Goal: Task Accomplishment & Management: Use online tool/utility

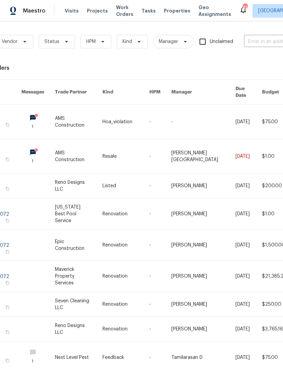
scroll to position [0, 42]
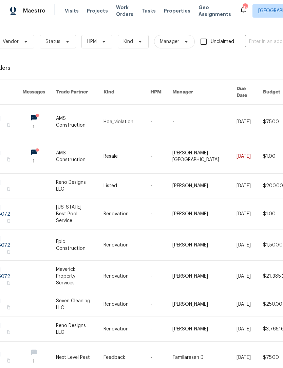
click at [269, 40] on input "text" at bounding box center [279, 42] width 68 height 11
type input "1325 t"
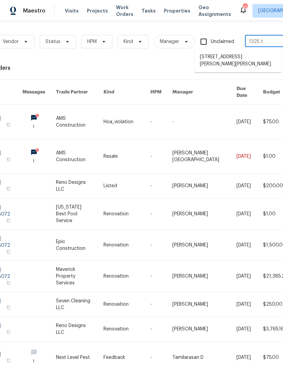
click at [258, 54] on li "[STREET_ADDRESS][PERSON_NAME][PERSON_NAME]" at bounding box center [237, 61] width 87 height 18
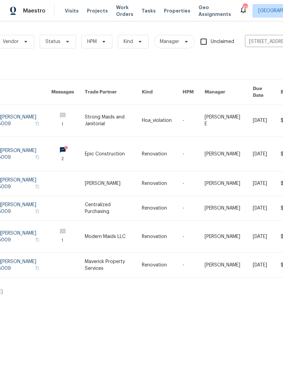
click at [96, 107] on link at bounding box center [113, 121] width 57 height 32
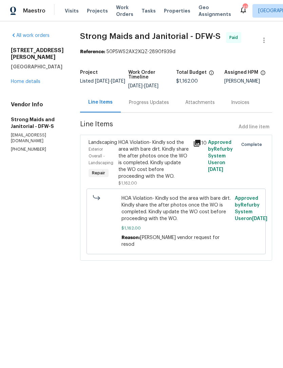
click at [31, 79] on link "Home details" at bounding box center [25, 81] width 29 height 5
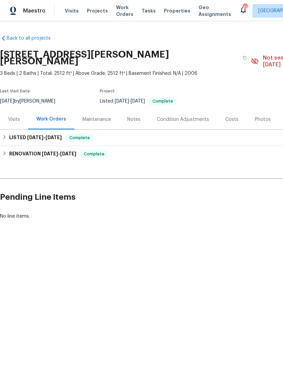
click at [116, 8] on span "Work Orders" at bounding box center [124, 11] width 17 height 14
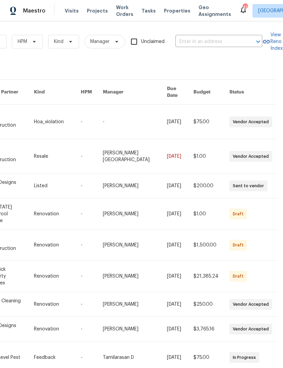
scroll to position [0, 112]
click at [224, 37] on input "text" at bounding box center [209, 42] width 68 height 11
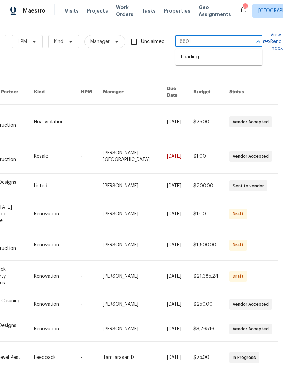
type input "8801"
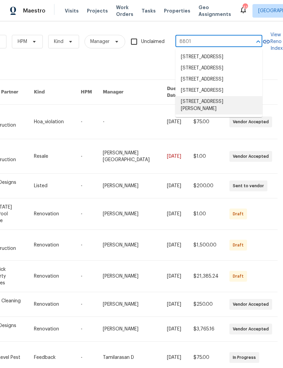
click at [238, 115] on li "[STREET_ADDRESS][PERSON_NAME]" at bounding box center [218, 105] width 87 height 18
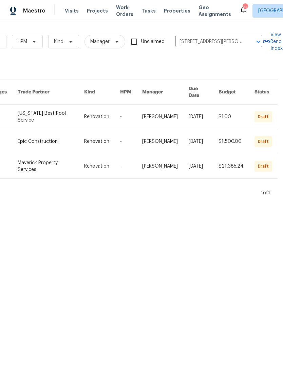
click at [57, 117] on link at bounding box center [51, 117] width 66 height 24
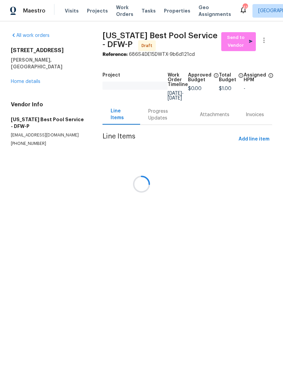
click at [29, 79] on link "Home details" at bounding box center [25, 81] width 29 height 5
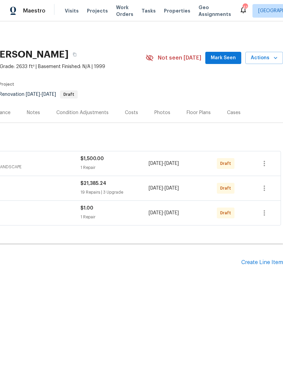
scroll to position [0, 100]
click at [255, 260] on div "Create Line Item" at bounding box center [262, 263] width 42 height 6
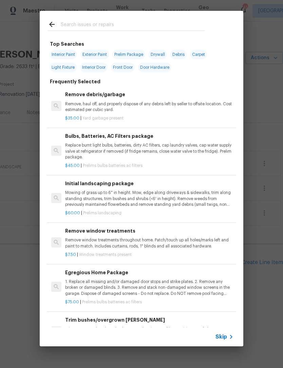
click at [150, 21] on input "text" at bounding box center [133, 25] width 144 height 10
click at [149, 20] on div at bounding box center [126, 24] width 173 height 27
click at [176, 21] on input "text" at bounding box center [133, 25] width 144 height 10
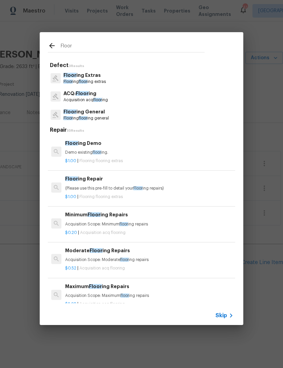
type input "Floor"
click at [114, 115] on div "Floor ing General Floor ing floor ing general" at bounding box center [141, 115] width 187 height 18
click at [114, 114] on div "Floor ing General Floor ing floor ing general" at bounding box center [141, 115] width 187 height 18
click at [93, 112] on p "Floor ing General" at bounding box center [85, 111] width 45 height 7
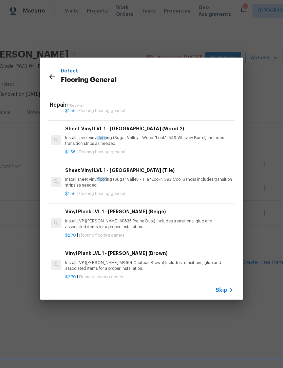
scroll to position [32, 0]
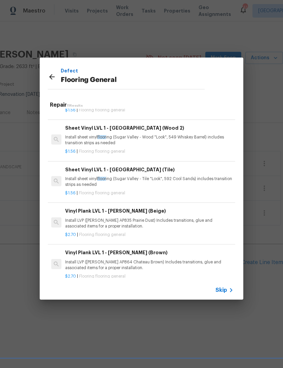
click at [176, 221] on p "Install LVP ([PERSON_NAME] AP835 Prairie Dust) Includes transitions, glue and a…" at bounding box center [149, 224] width 168 height 12
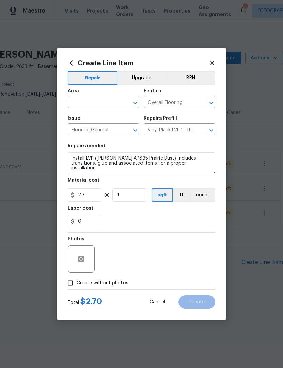
click at [97, 103] on input "text" at bounding box center [93, 103] width 53 height 11
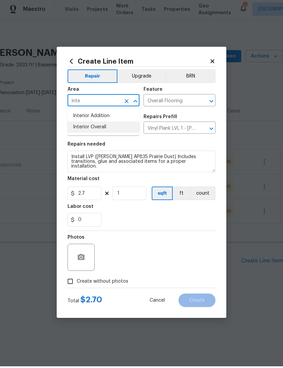
click at [137, 129] on li "Interior Overall" at bounding box center [103, 128] width 72 height 11
type input "Interior Overall"
click at [153, 76] on button "Upgrade" at bounding box center [141, 78] width 48 height 14
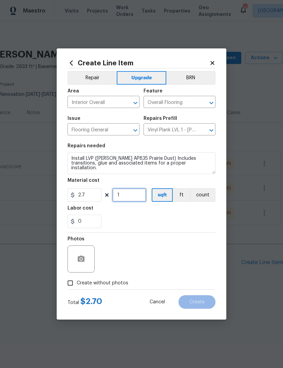
click at [133, 199] on input "1" at bounding box center [129, 195] width 34 height 14
type input "1300"
click at [165, 222] on div "0" at bounding box center [141, 222] width 148 height 14
click at [66, 150] on div "Create Line Item Repair Upgrade BRN Area Interior Overall ​ Feature Overall Flo…" at bounding box center [141, 183] width 169 height 271
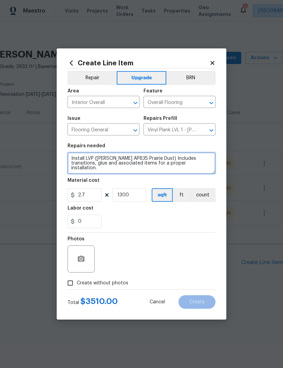
click at [71, 162] on textarea "Install LVP ([PERSON_NAME] AP835 Prairie Dust) Includes transitions, glue and a…" at bounding box center [141, 164] width 148 height 22
click at [73, 154] on textarea "Install LVP ([PERSON_NAME] AP835 Prairie Dust) Includes transitions, glue and a…" at bounding box center [141, 164] width 148 height 22
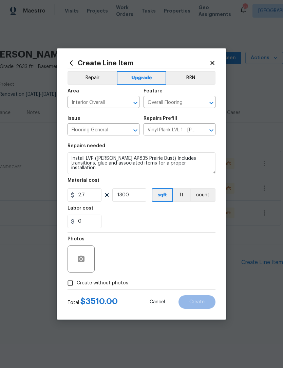
click at [159, 238] on div "Photos" at bounding box center [141, 255] width 148 height 44
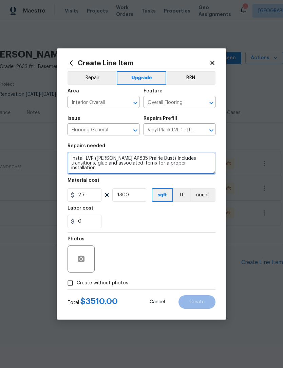
click at [69, 153] on textarea "Install LVP ([PERSON_NAME] AP835 Prairie Dust) Includes transitions, glue and a…" at bounding box center [141, 164] width 148 height 22
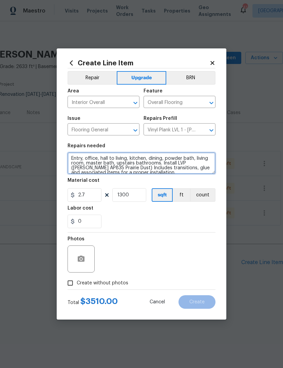
type textarea "Entry, office, hall to living, kitchen, dining, powder bath, living room, maste…"
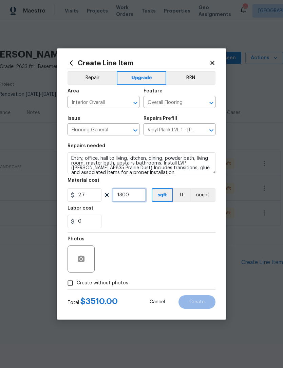
click at [130, 199] on input "1300" at bounding box center [129, 195] width 34 height 14
type input "1600"
click at [200, 224] on div "0" at bounding box center [141, 222] width 148 height 14
click at [122, 281] on span "Create without photos" at bounding box center [103, 283] width 52 height 7
click at [77, 281] on input "Create without photos" at bounding box center [70, 283] width 13 height 13
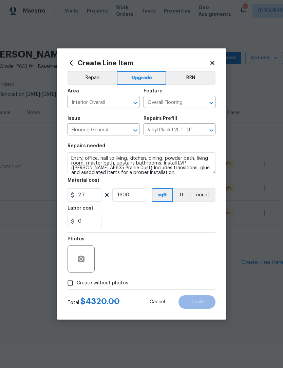
checkbox input "true"
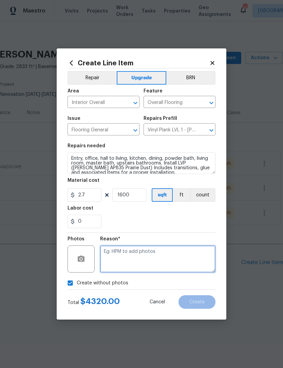
click at [143, 260] on textarea at bounding box center [157, 259] width 115 height 27
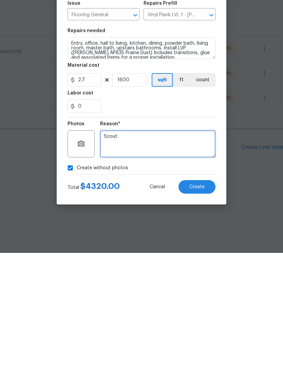
type textarea "Scout"
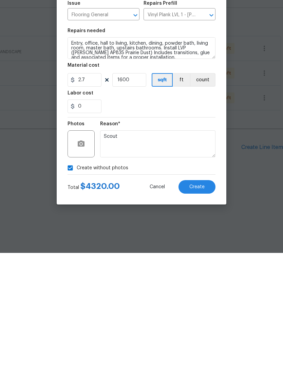
click at [208, 296] on button "Create" at bounding box center [196, 303] width 37 height 14
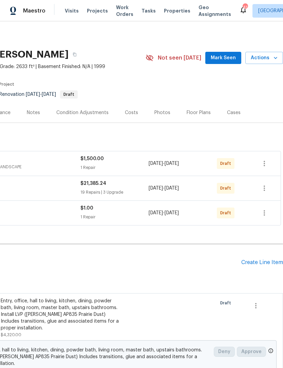
click at [85, 114] on div "Condition Adjustments" at bounding box center [82, 112] width 52 height 7
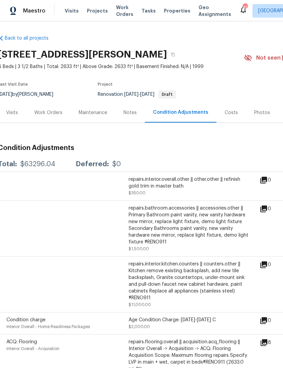
scroll to position [0, 2]
click at [56, 115] on div "Work Orders" at bounding box center [48, 112] width 28 height 7
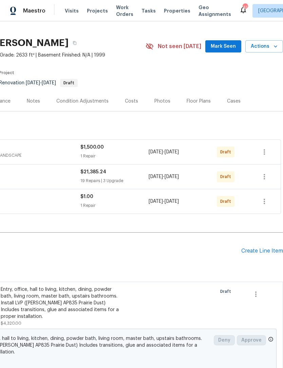
scroll to position [12, 100]
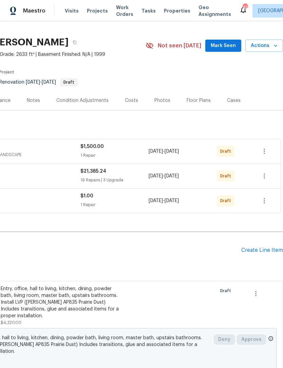
click at [260, 249] on div "Create Line Item" at bounding box center [262, 250] width 42 height 6
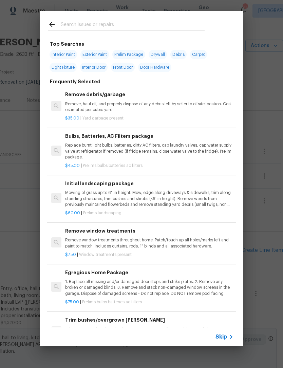
click at [161, 18] on div at bounding box center [126, 24] width 173 height 27
click at [140, 30] on input "text" at bounding box center [133, 25] width 144 height 10
type input "Stairs"
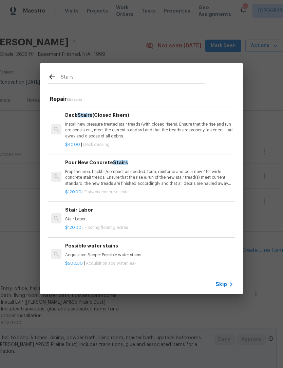
scroll to position [44, 0]
click at [122, 219] on p "Stair Labor" at bounding box center [149, 220] width 168 height 6
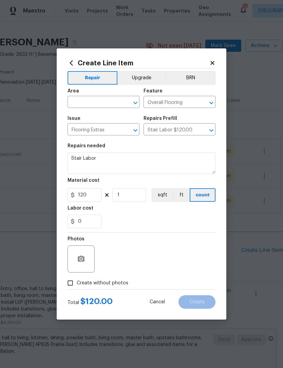
click at [122, 219] on div "0" at bounding box center [141, 222] width 148 height 14
click at [105, 107] on input "text" at bounding box center [93, 103] width 53 height 11
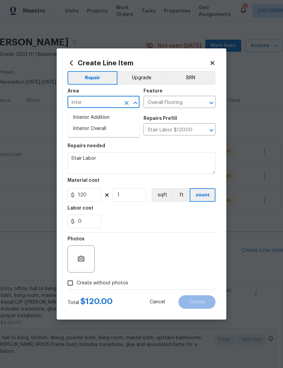
click at [117, 132] on li "Interior Overall" at bounding box center [103, 128] width 72 height 11
type input "Interior Overall"
click at [156, 241] on div "Photos" at bounding box center [141, 255] width 148 height 44
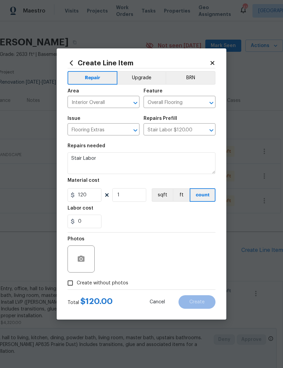
click at [110, 289] on label "Create without photos" at bounding box center [96, 283] width 64 height 13
click at [77, 289] on input "Create without photos" at bounding box center [70, 283] width 13 height 13
checkbox input "true"
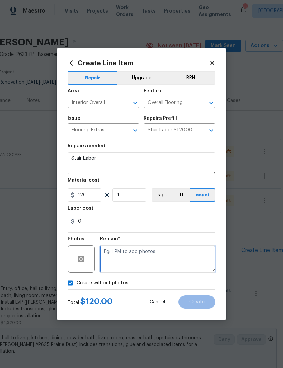
click at [159, 262] on textarea at bounding box center [157, 259] width 115 height 27
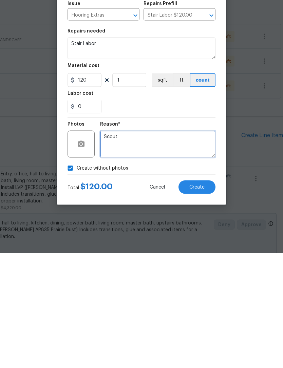
type textarea "Scout"
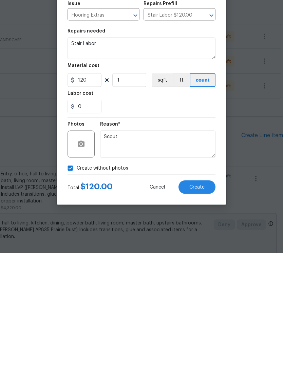
click at [203, 296] on button "Create" at bounding box center [196, 303] width 37 height 14
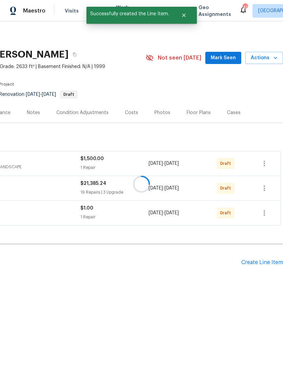
scroll to position [0, 100]
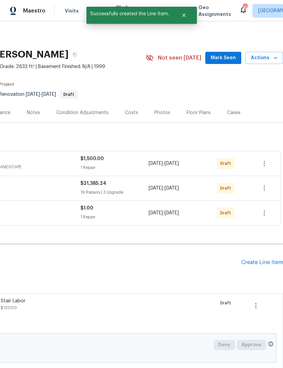
click at [258, 265] on div "Create Line Item" at bounding box center [262, 263] width 42 height 6
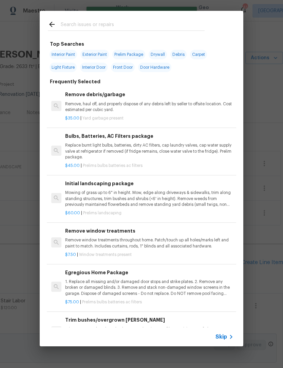
click at [137, 25] on input "text" at bounding box center [133, 25] width 144 height 10
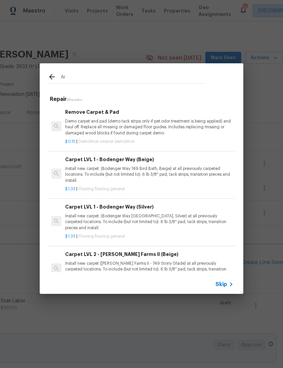
type input "A"
type input "Carpet"
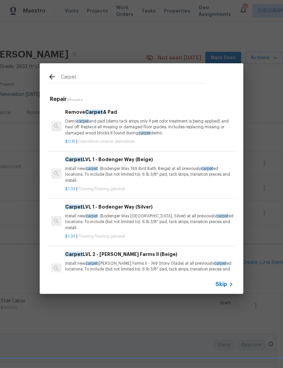
click at [165, 167] on p "Install new carpet . (Bodenger Way 749 Bird Bath, Beige) at all previously carp…" at bounding box center [149, 174] width 168 height 17
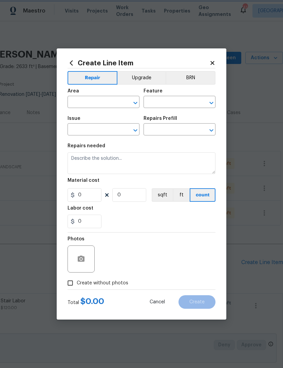
type input "Overall Flooring"
type input "Flooring General"
type textarea "Install new carpet. (Bodenger Way 749 Bird Bath, Beige) at all previously carpe…"
type input "1"
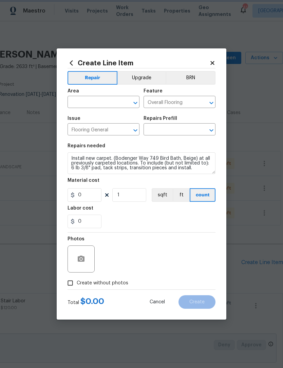
type input "Carpet LVL 1 - Bodenger Way (Beige) $1.33"
type input "1.33"
click at [102, 107] on input "text" at bounding box center [93, 103] width 53 height 11
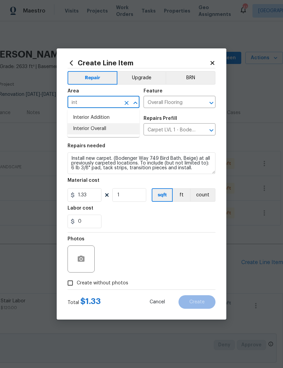
click at [117, 129] on li "Interior Overall" at bounding box center [103, 128] width 72 height 11
type input "Interior Overall"
click at [128, 202] on input "1" at bounding box center [129, 195] width 34 height 14
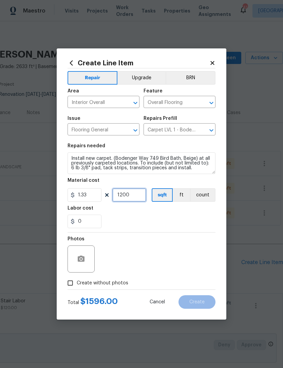
type input "1200"
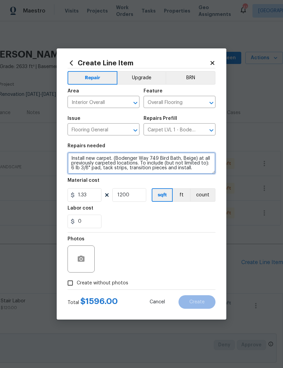
click at [68, 159] on textarea "Install new carpet. (Bodenger Way 749 Bird Bath, Beige) at all previously carpe…" at bounding box center [141, 164] width 148 height 22
type textarea "Upstairs, staircase, master bedroom and closet. Install new carpet. (Bodenger W…"
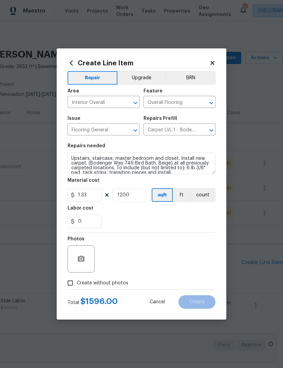
click at [194, 230] on section "Repairs needed Upstairs, staircase, master bedroom and closet. Install new carp…" at bounding box center [141, 186] width 148 height 93
click at [141, 80] on button "Upgrade" at bounding box center [141, 78] width 48 height 14
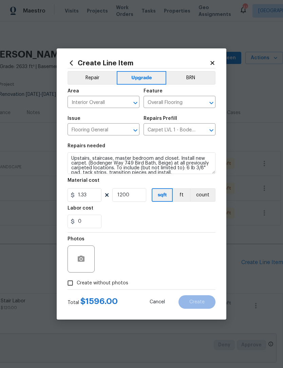
click at [110, 290] on label "Create without photos" at bounding box center [96, 283] width 64 height 13
click at [77, 290] on input "Create without photos" at bounding box center [70, 283] width 13 height 13
checkbox input "true"
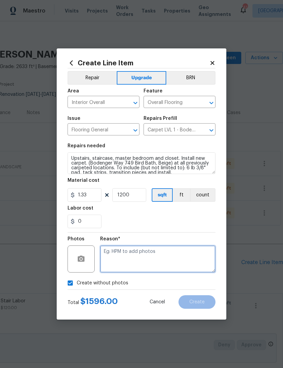
click at [137, 263] on textarea at bounding box center [157, 259] width 115 height 27
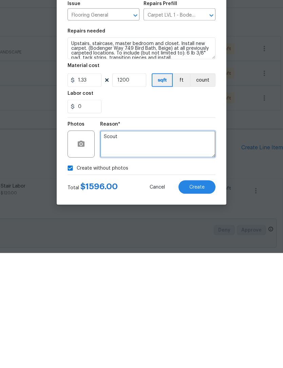
type textarea "Scout"
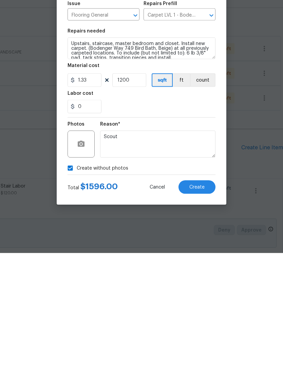
click at [204, 296] on button "Create" at bounding box center [196, 303] width 37 height 14
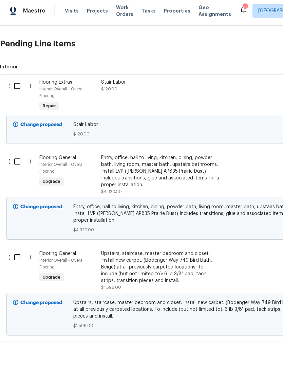
scroll to position [218, 0]
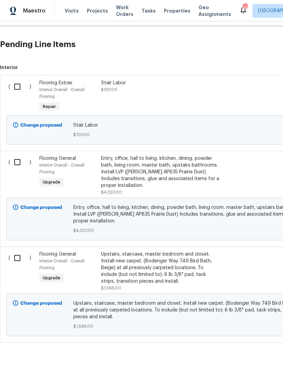
click at [150, 263] on div "Upstairs, staircase, master bedroom and closet. Install new carpet. (Bodenger W…" at bounding box center [160, 268] width 119 height 34
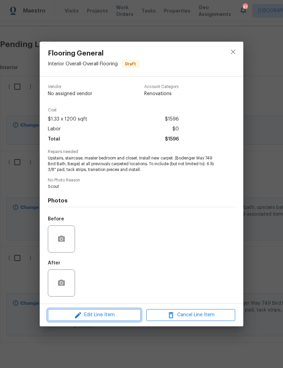
click at [122, 316] on span "Edit Line Item" at bounding box center [94, 315] width 89 height 8
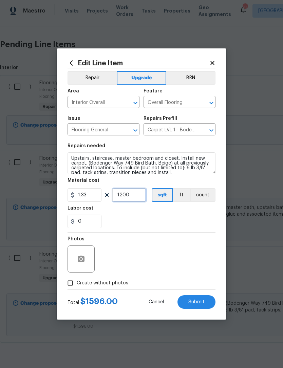
click at [131, 197] on input "1200" at bounding box center [129, 195] width 34 height 14
type input "1350"
click at [174, 220] on div "0" at bounding box center [141, 222] width 148 height 14
click at [201, 300] on span "Submit" at bounding box center [196, 302] width 16 height 5
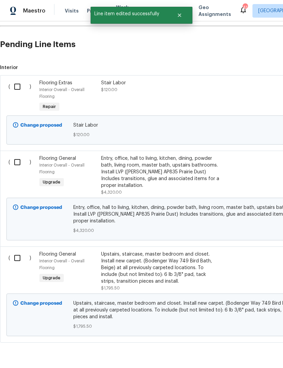
click at [154, 164] on div "Entry, office, hall to living, kitchen, dining, powder bath, living room, maste…" at bounding box center [160, 172] width 119 height 34
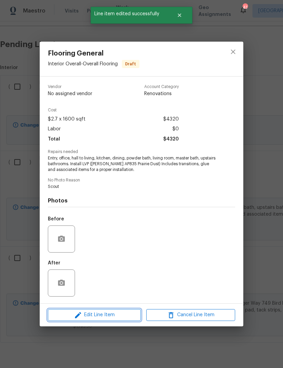
click at [127, 314] on span "Edit Line Item" at bounding box center [94, 315] width 89 height 8
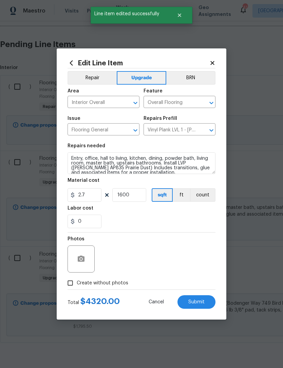
click at [202, 296] on button "Submit" at bounding box center [196, 303] width 38 height 14
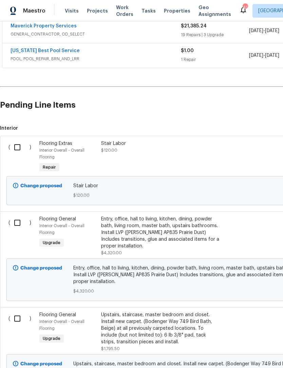
scroll to position [158, 0]
click at [168, 237] on div "Entry, office, hall to living, kitchen, dining, powder bath, living room, maste…" at bounding box center [160, 233] width 119 height 34
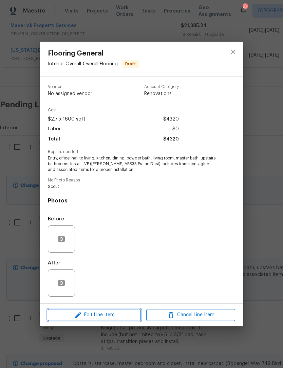
click at [122, 317] on span "Edit Line Item" at bounding box center [94, 315] width 89 height 8
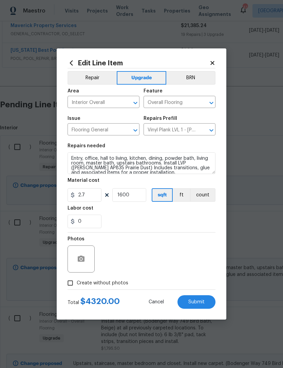
click at [98, 82] on button "Repair" at bounding box center [91, 78] width 49 height 14
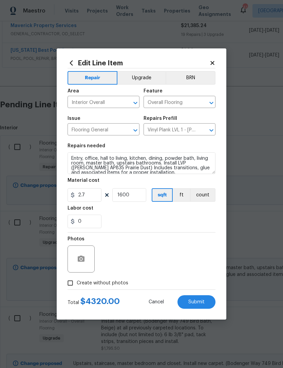
click at [201, 309] on button "Submit" at bounding box center [196, 303] width 38 height 14
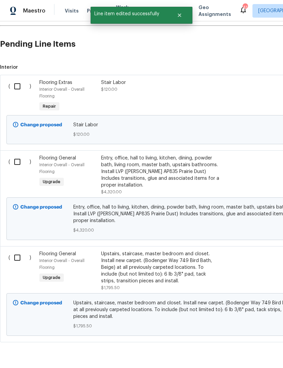
scroll to position [218, 0]
click at [158, 272] on div "Upstairs, staircase, master bedroom and closet. Install new carpet. (Bodenger W…" at bounding box center [160, 268] width 119 height 34
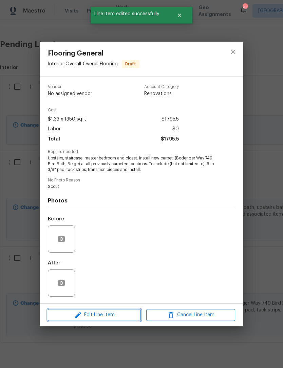
click at [124, 317] on span "Edit Line Item" at bounding box center [94, 315] width 89 height 8
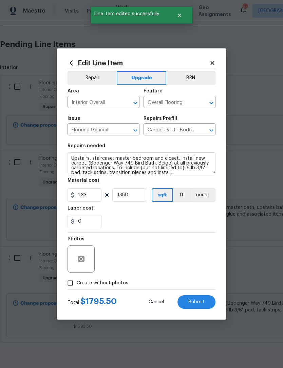
click at [100, 82] on button "Repair" at bounding box center [91, 78] width 49 height 14
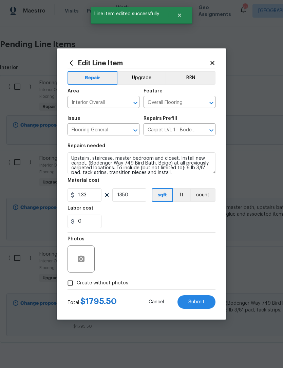
click at [204, 307] on button "Submit" at bounding box center [196, 303] width 38 height 14
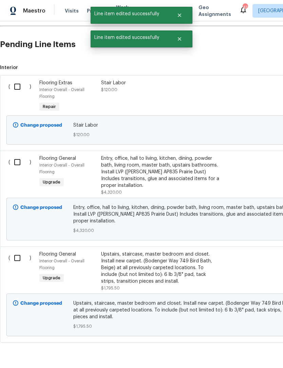
click at [17, 258] on input "checkbox" at bounding box center [19, 258] width 19 height 14
checkbox input "true"
click at [18, 161] on input "checkbox" at bounding box center [19, 162] width 19 height 14
checkbox input "true"
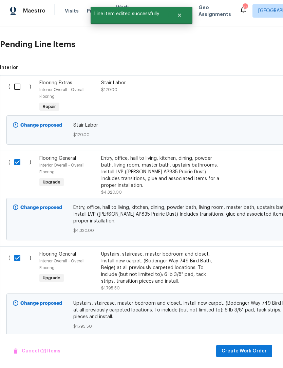
click at [17, 103] on div "( )" at bounding box center [21, 97] width 31 height 38
click at [22, 92] on input "checkbox" at bounding box center [19, 87] width 19 height 14
checkbox input "true"
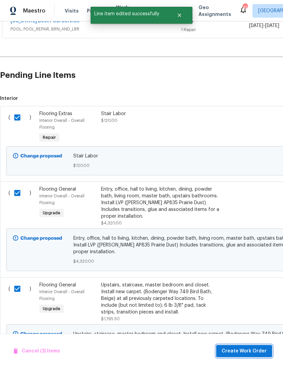
click at [251, 348] on span "Create Work Order" at bounding box center [243, 351] width 45 height 8
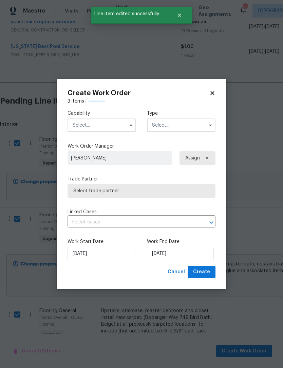
checkbox input "false"
click at [117, 126] on input "text" at bounding box center [101, 126] width 68 height 14
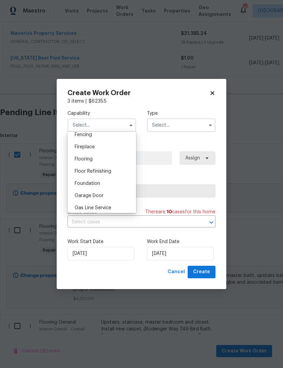
scroll to position [233, 0]
click at [126, 171] on div "Flooring" at bounding box center [101, 170] width 65 height 12
type input "Flooring"
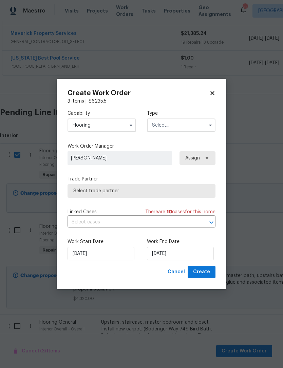
click at [194, 128] on input "text" at bounding box center [181, 126] width 68 height 14
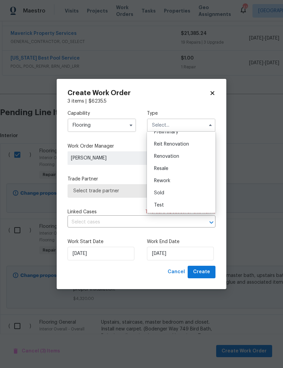
scroll to position [154, 0]
click at [207, 157] on div "Renovation" at bounding box center [180, 156] width 65 height 12
type input "Renovation"
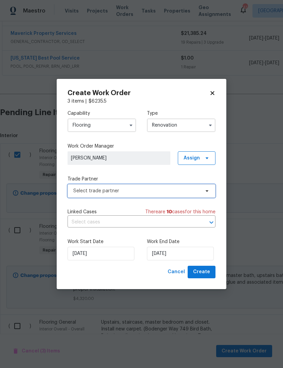
click at [197, 194] on span "Select trade partner" at bounding box center [141, 191] width 148 height 14
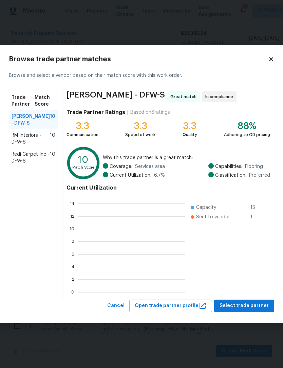
scroll to position [95, 107]
click at [248, 312] on button "Select trade partner" at bounding box center [244, 306] width 60 height 13
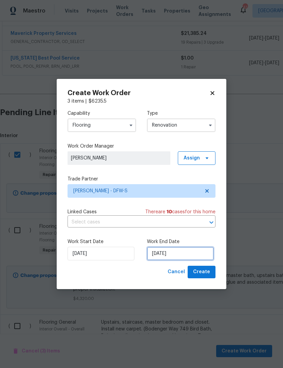
click at [185, 257] on input "[DATE]" at bounding box center [180, 254] width 67 height 14
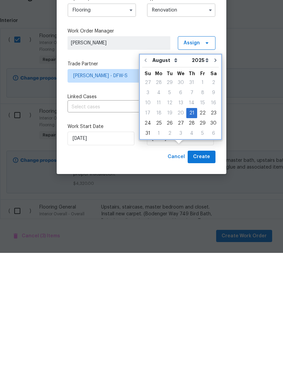
click at [211, 169] on button "Go to next month" at bounding box center [215, 176] width 10 height 14
type input "[DATE]"
select select "8"
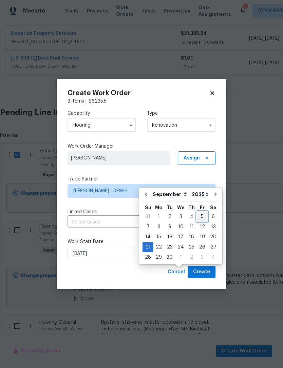
click at [202, 212] on div "5" at bounding box center [202, 216] width 11 height 9
type input "[DATE]"
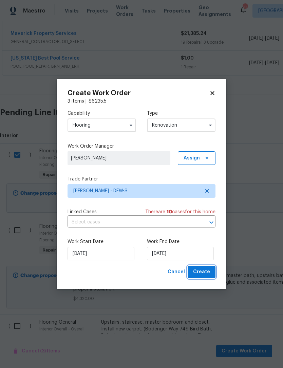
click at [212, 275] on button "Create" at bounding box center [201, 272] width 28 height 13
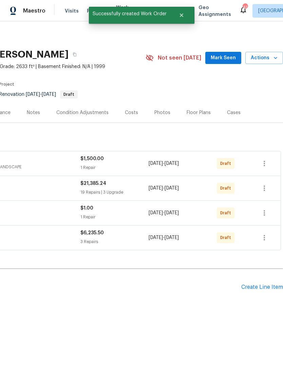
scroll to position [0, 100]
click at [267, 238] on icon "button" at bounding box center [264, 238] width 8 height 8
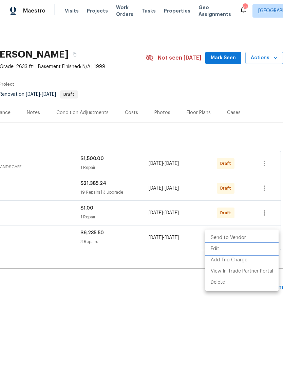
click at [220, 251] on li "Edit" at bounding box center [241, 249] width 73 height 11
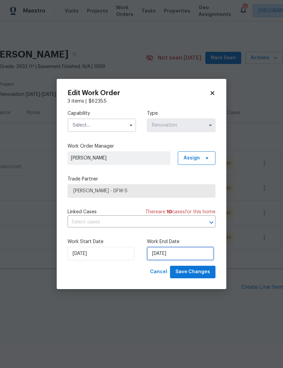
click at [174, 260] on input "[DATE]" at bounding box center [180, 254] width 67 height 14
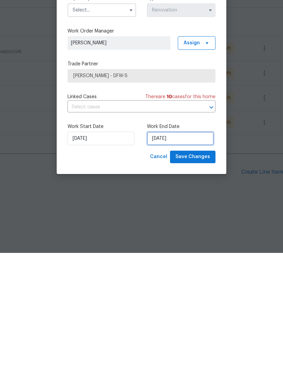
select select "8"
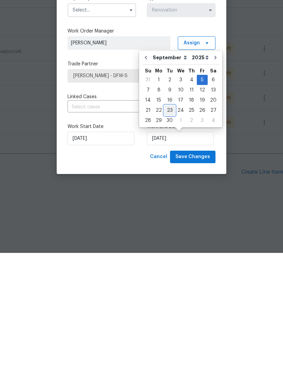
click at [165, 221] on div "23" at bounding box center [169, 225] width 11 height 9
type input "[DATE]"
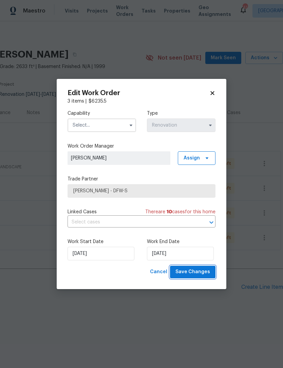
click at [206, 275] on span "Save Changes" at bounding box center [192, 272] width 35 height 8
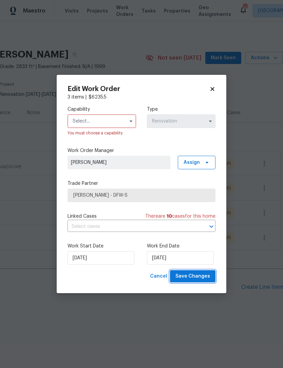
click at [203, 274] on span "Save Changes" at bounding box center [192, 277] width 35 height 8
click at [209, 279] on span "Save Changes" at bounding box center [192, 277] width 35 height 8
click at [115, 119] on input "text" at bounding box center [101, 122] width 68 height 14
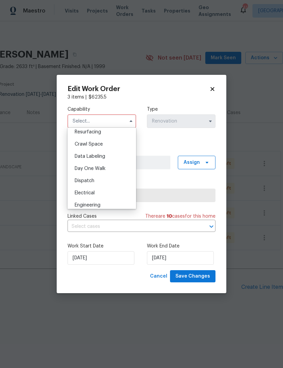
scroll to position [239, 0]
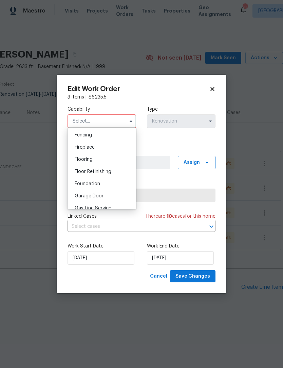
click at [116, 160] on div "Flooring" at bounding box center [101, 160] width 65 height 12
type input "Flooring"
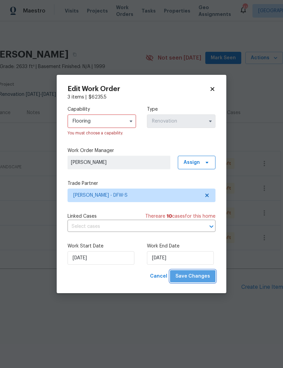
click at [209, 281] on span "Save Changes" at bounding box center [192, 277] width 35 height 8
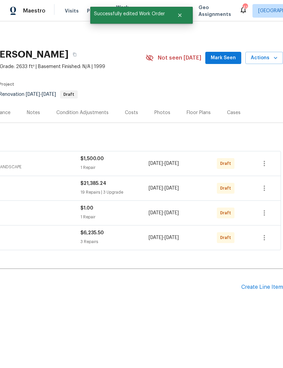
click at [272, 286] on div "Create Line Item" at bounding box center [262, 287] width 42 height 6
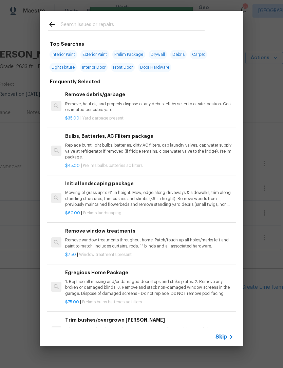
click at [154, 19] on div at bounding box center [126, 24] width 173 height 27
click at [158, 31] on input "text" at bounding box center [133, 25] width 144 height 10
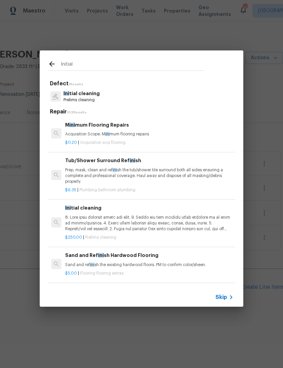
type input "Initial"
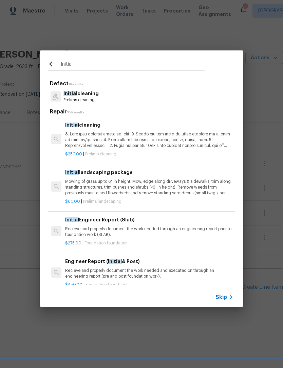
click at [93, 97] on p "Initial cleaning" at bounding box center [80, 93] width 35 height 7
click at [92, 96] on div "Initial Defect 1 Results Initial cleaning Prelims cleaning Repair 95 Results In…" at bounding box center [141, 179] width 283 height 358
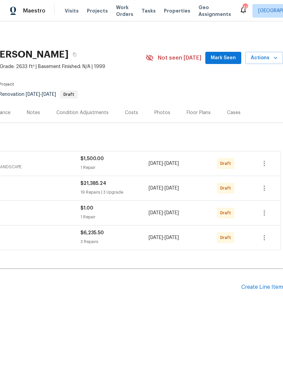
click at [263, 285] on div "Create Line Item" at bounding box center [262, 287] width 42 height 6
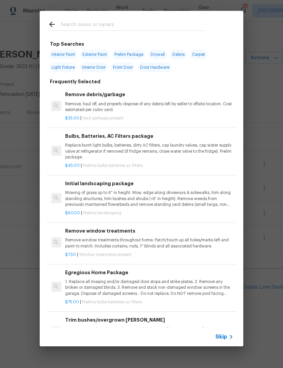
click at [144, 18] on div at bounding box center [126, 24] width 173 height 27
click at [184, 27] on input "text" at bounding box center [133, 25] width 144 height 10
type input "Inital"
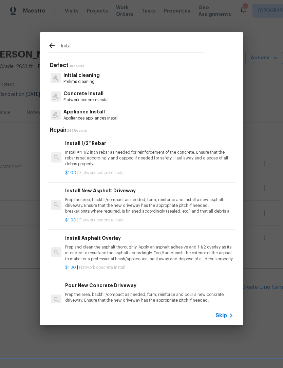
click at [97, 79] on p "Prelims cleaning" at bounding box center [81, 82] width 36 height 6
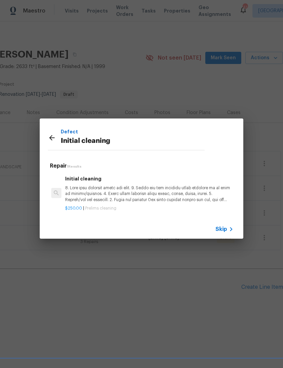
click at [117, 179] on h6 "Initial cleaning" at bounding box center [149, 178] width 168 height 7
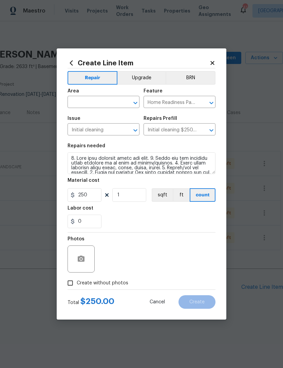
click at [99, 102] on input "text" at bounding box center [93, 103] width 53 height 11
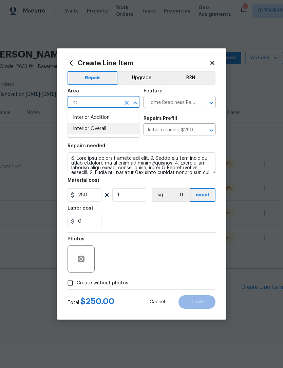
click at [116, 132] on li "Interior Overall" at bounding box center [103, 128] width 72 height 11
type input "Interior Overall"
click at [133, 240] on div "Photos" at bounding box center [141, 255] width 148 height 44
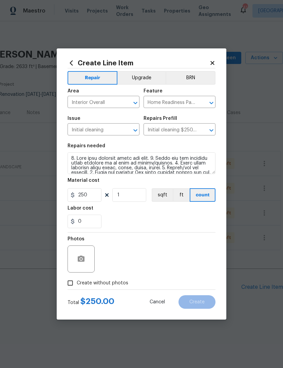
click at [116, 284] on span "Create without photos" at bounding box center [103, 283] width 52 height 7
click at [77, 284] on input "Create without photos" at bounding box center [70, 283] width 13 height 13
checkbox input "true"
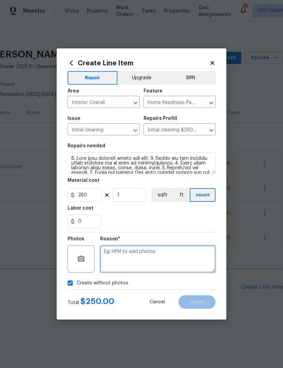
click at [138, 253] on textarea at bounding box center [157, 259] width 115 height 27
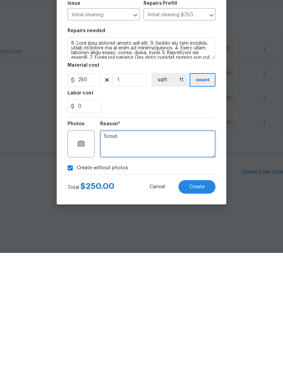
type textarea "Scout"
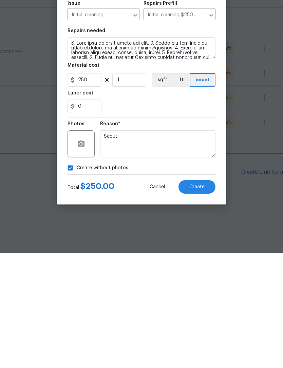
click at [206, 296] on button "Create" at bounding box center [196, 303] width 37 height 14
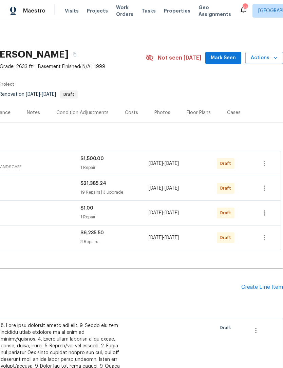
click at [95, 191] on div "19 Repairs | 3 Upgrade" at bounding box center [114, 192] width 68 height 7
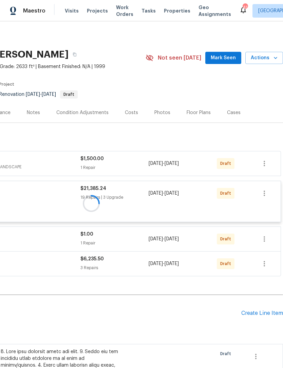
click at [92, 189] on div at bounding box center [91, 203] width 383 height 150
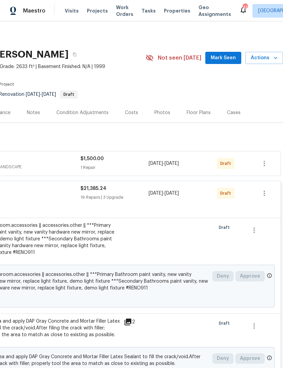
click at [100, 189] on span "$21,385.24" at bounding box center [93, 188] width 26 height 5
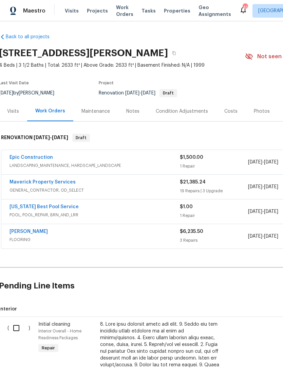
scroll to position [2, 2]
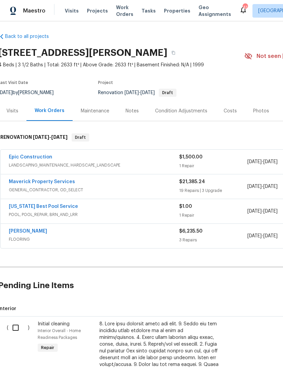
click at [64, 183] on link "Maverick Property Services" at bounding box center [42, 182] width 66 height 5
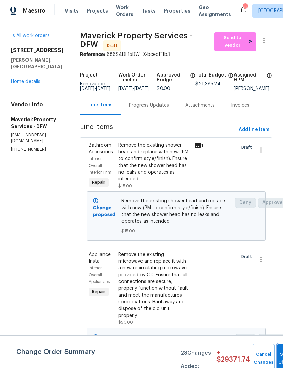
click at [277, 353] on button "Submit Changes" at bounding box center [288, 358] width 22 height 29
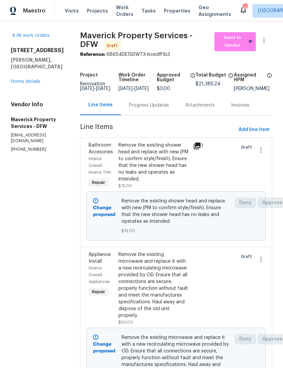
click at [30, 70] on div "[STREET_ADDRESS][PERSON_NAME] Home details" at bounding box center [37, 66] width 53 height 38
click at [38, 79] on link "Home details" at bounding box center [25, 81] width 29 height 5
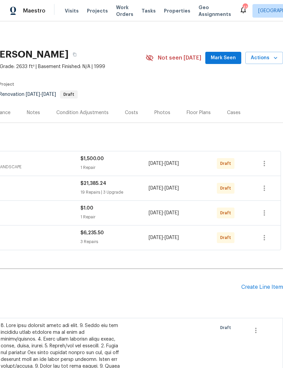
scroll to position [0, 100]
click at [199, 113] on div "Floor Plans" at bounding box center [198, 112] width 24 height 7
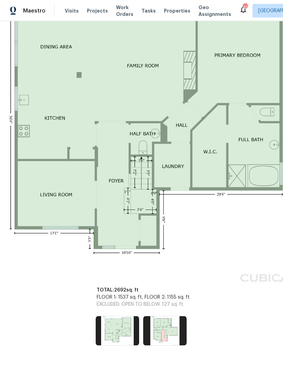
scroll to position [166, 48]
click at [175, 317] on img at bounding box center [164, 331] width 43 height 29
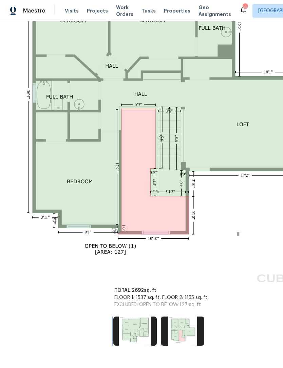
click at [140, 317] on img at bounding box center [134, 331] width 43 height 29
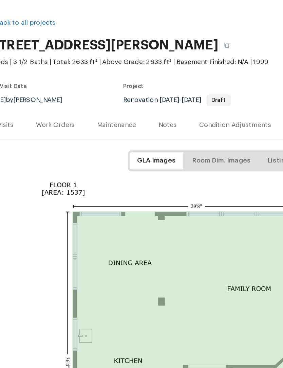
scroll to position [0, 10]
click at [180, 135] on span "Room Dim. Images" at bounding box center [161, 139] width 43 height 8
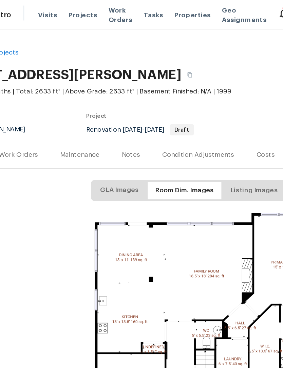
scroll to position [0, 0]
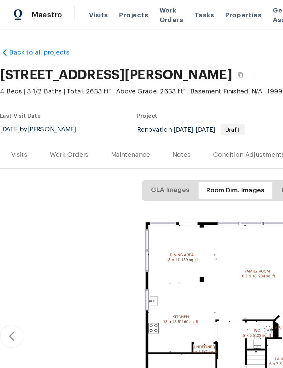
click at [19, 111] on div "Visits" at bounding box center [14, 112] width 12 height 7
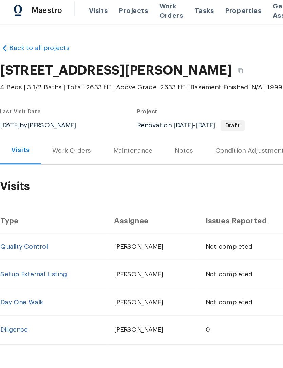
click at [16, 241] on link "Diligence" at bounding box center [10, 243] width 20 height 5
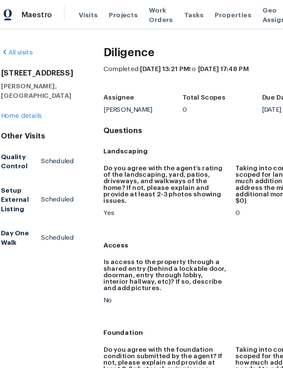
click at [23, 86] on link "Home details" at bounding box center [22, 84] width 29 height 5
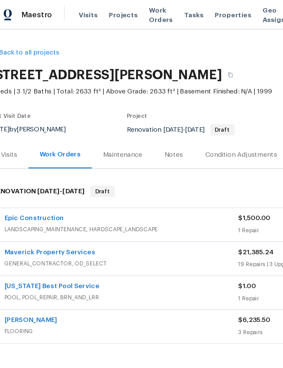
click at [10, 116] on div "Visits" at bounding box center [14, 112] width 12 height 7
